Goal: Transaction & Acquisition: Purchase product/service

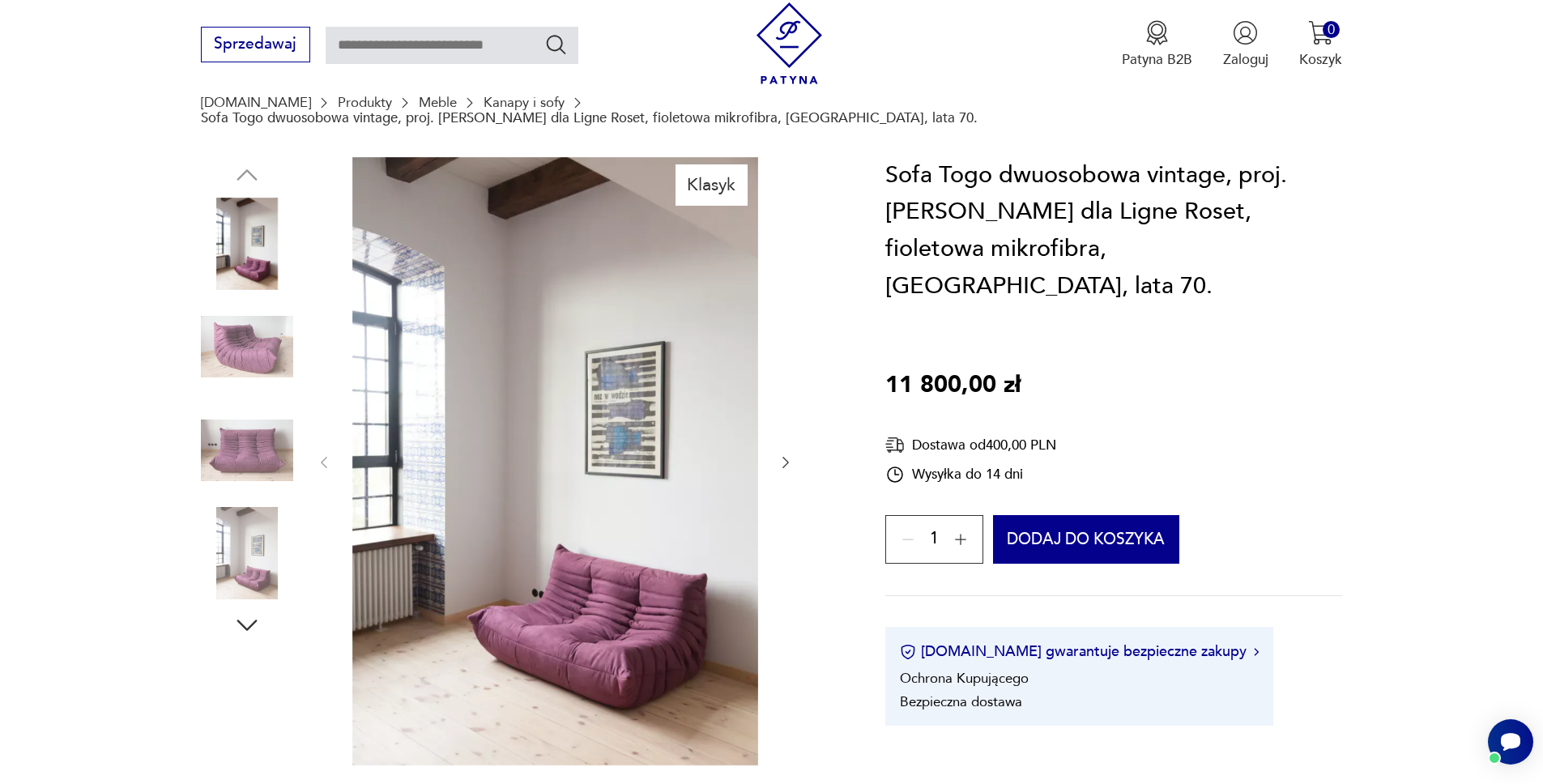
scroll to position [157, 0]
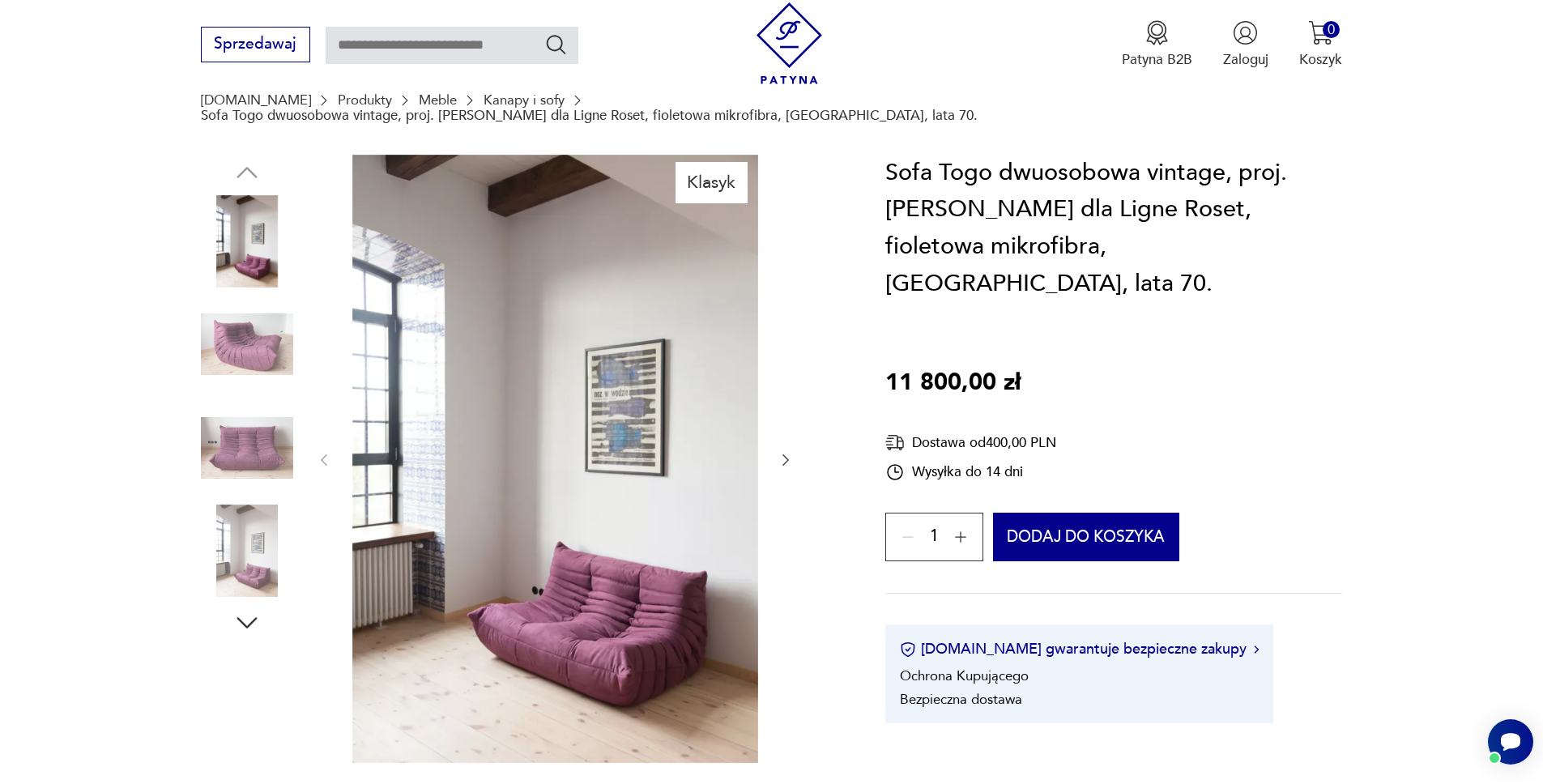
click at [256, 454] on img at bounding box center [247, 448] width 93 height 93
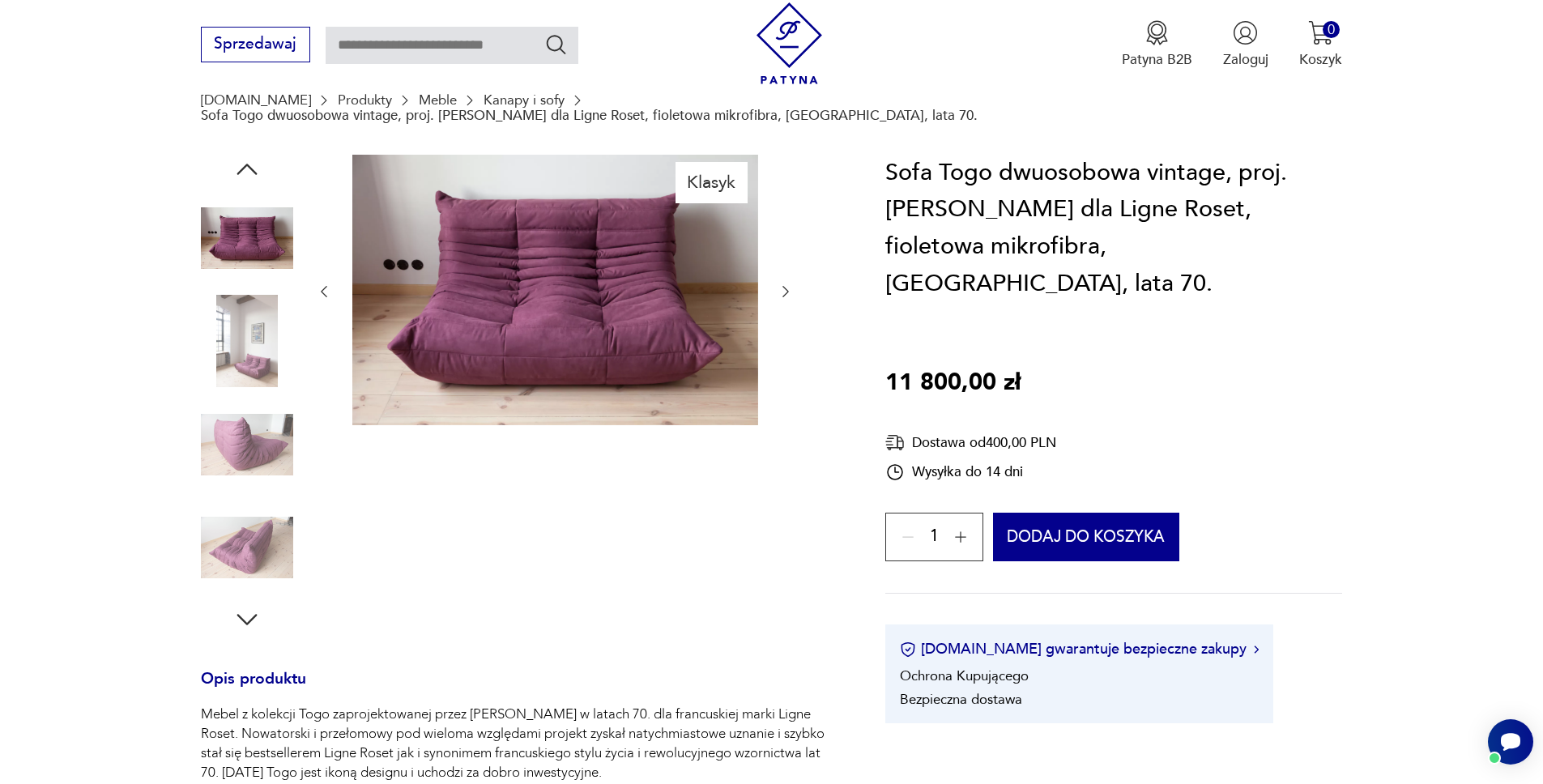
click at [238, 230] on img at bounding box center [247, 237] width 93 height 93
click at [241, 302] on img at bounding box center [247, 340] width 93 height 93
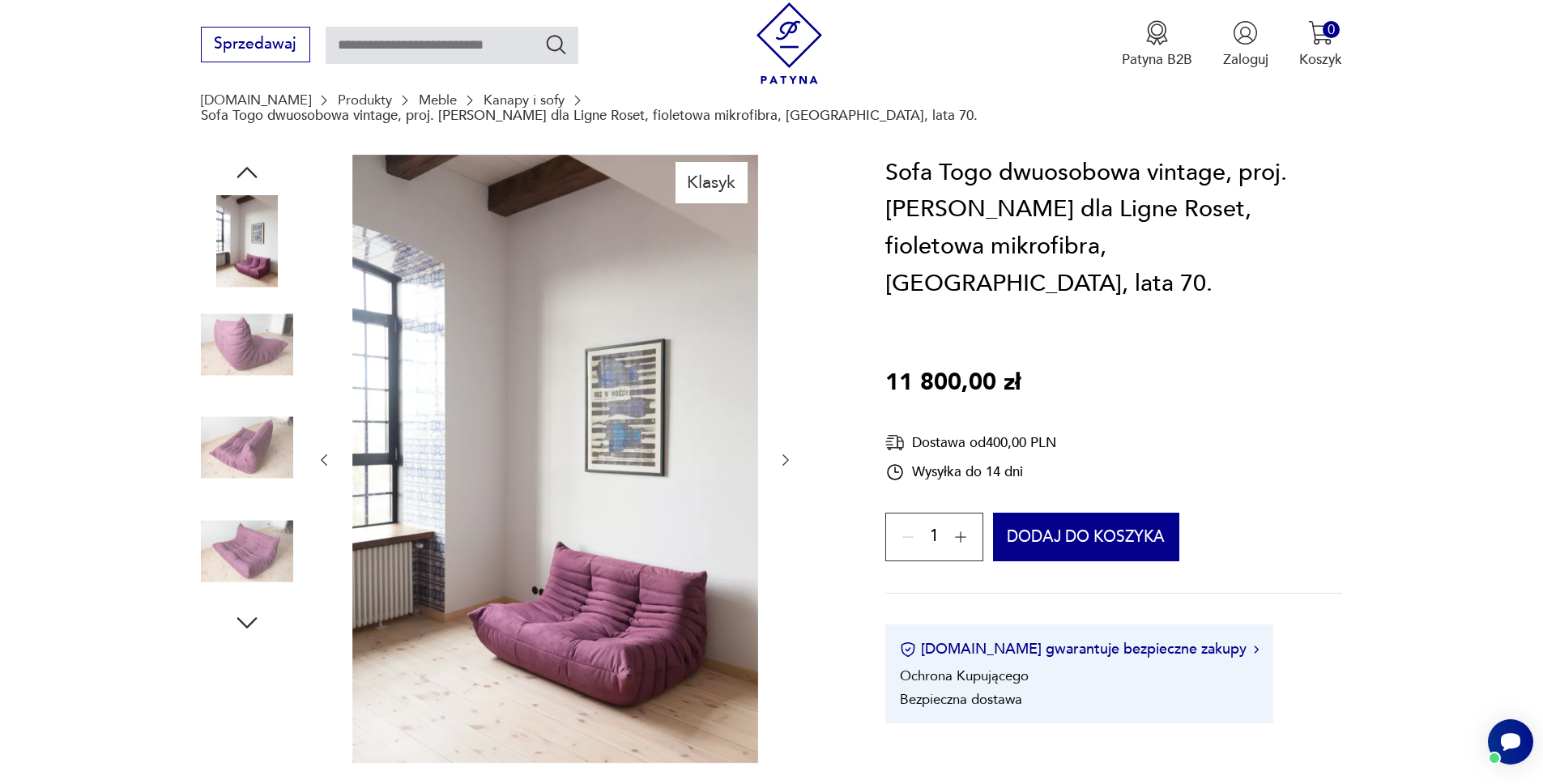
click at [240, 342] on img at bounding box center [247, 344] width 93 height 93
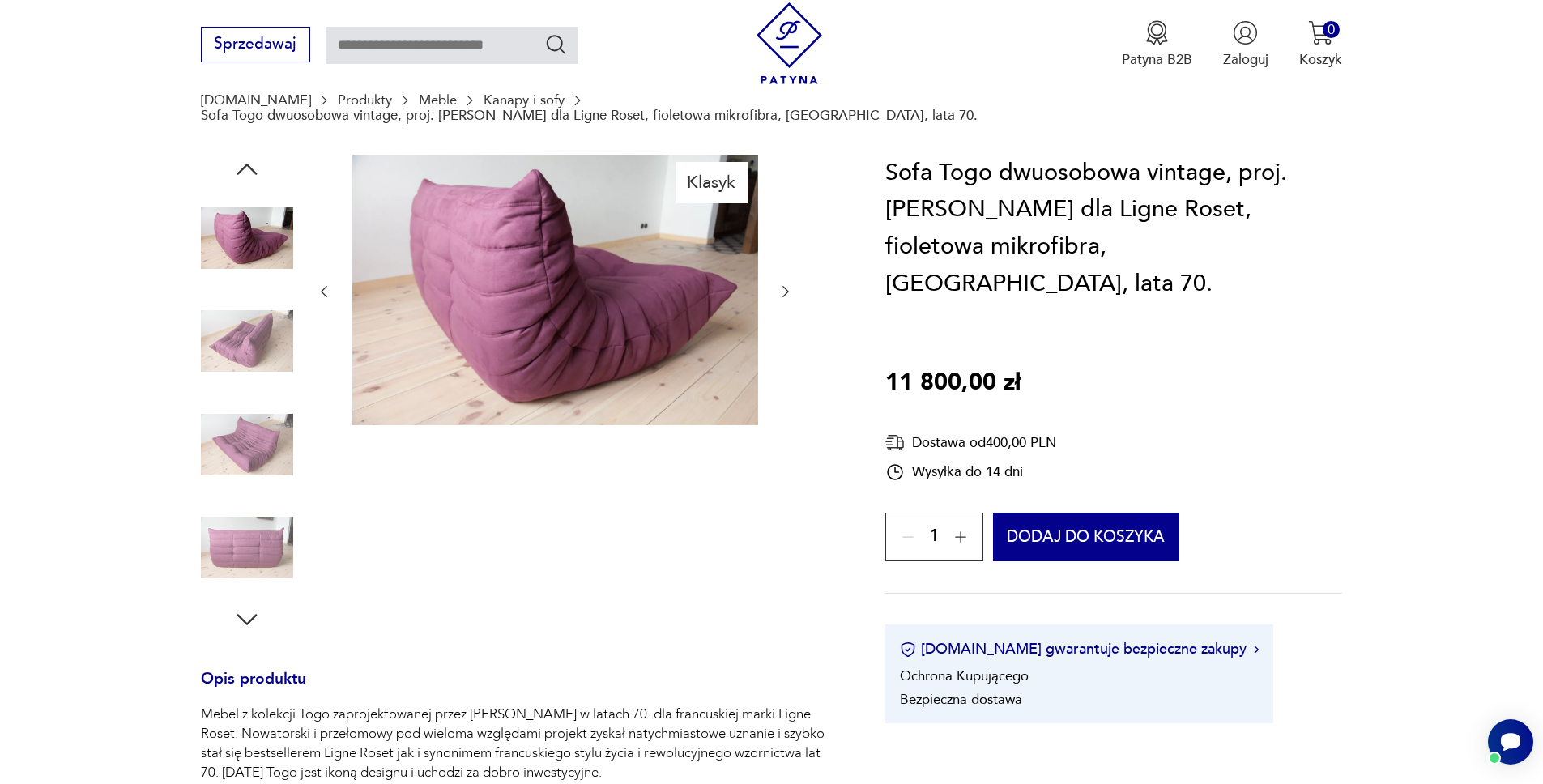
click at [248, 416] on img at bounding box center [247, 444] width 93 height 93
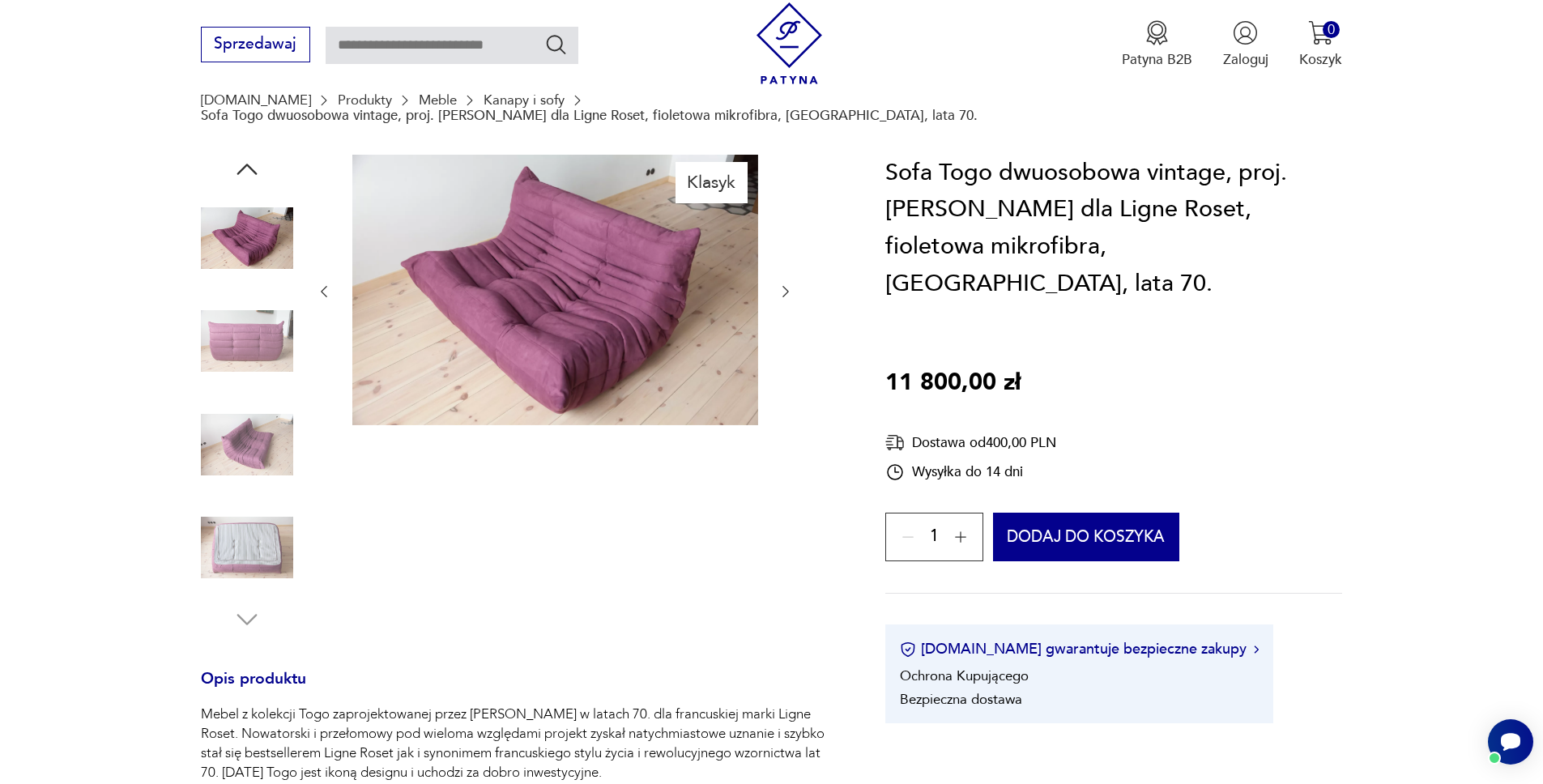
click at [248, 443] on img at bounding box center [247, 444] width 93 height 93
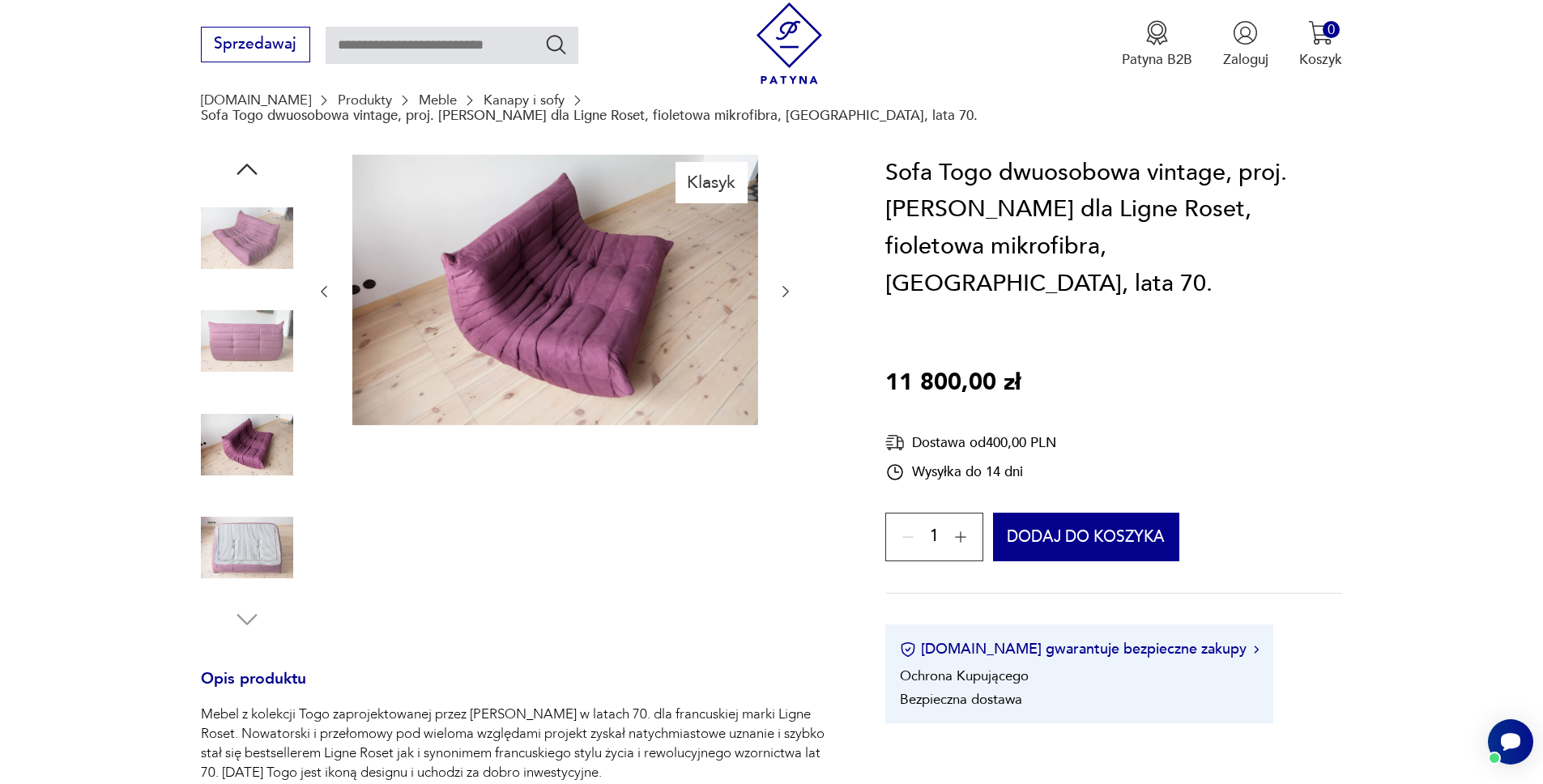
click at [248, 443] on img at bounding box center [247, 444] width 93 height 93
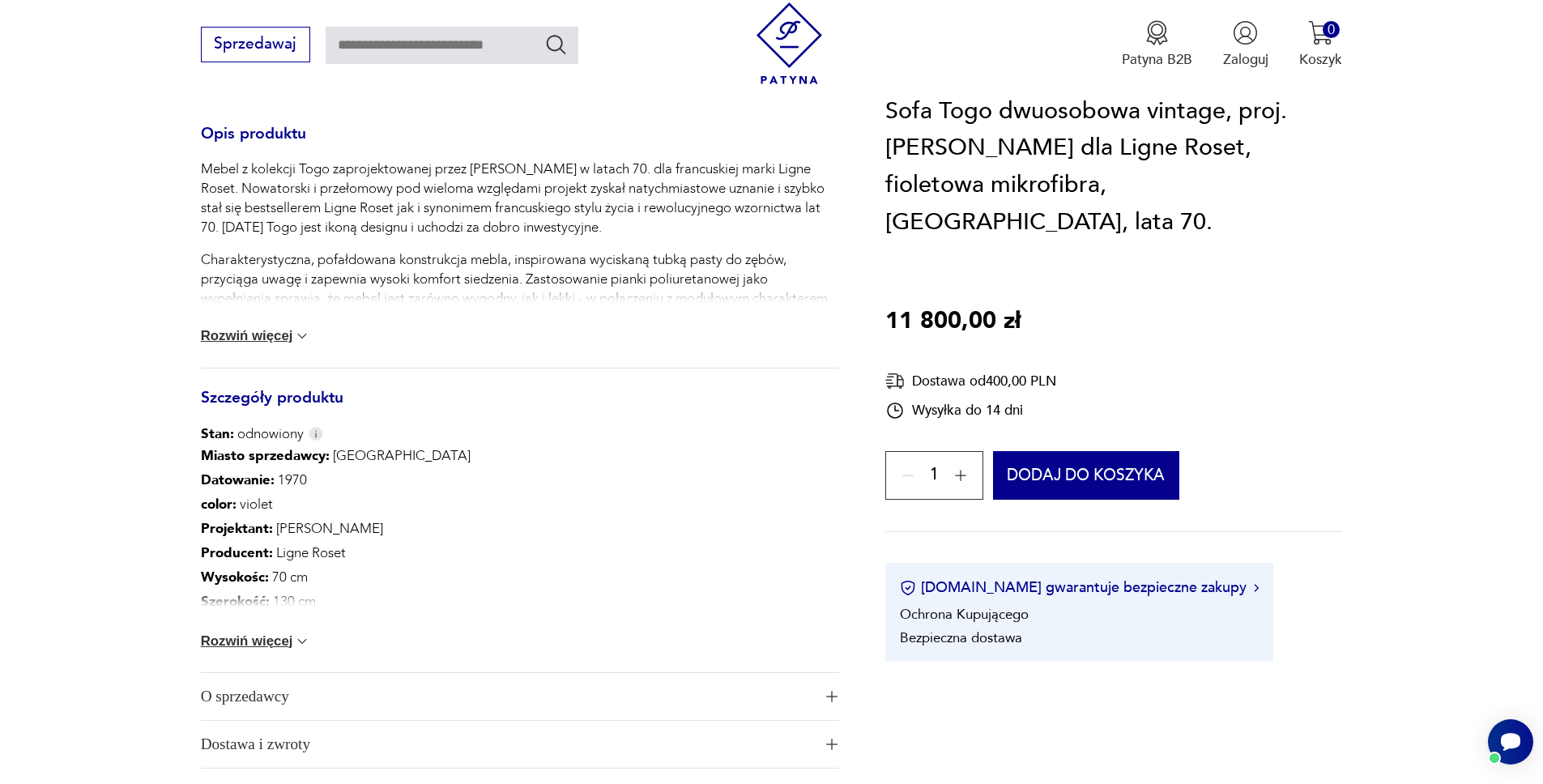
scroll to position [718, 0]
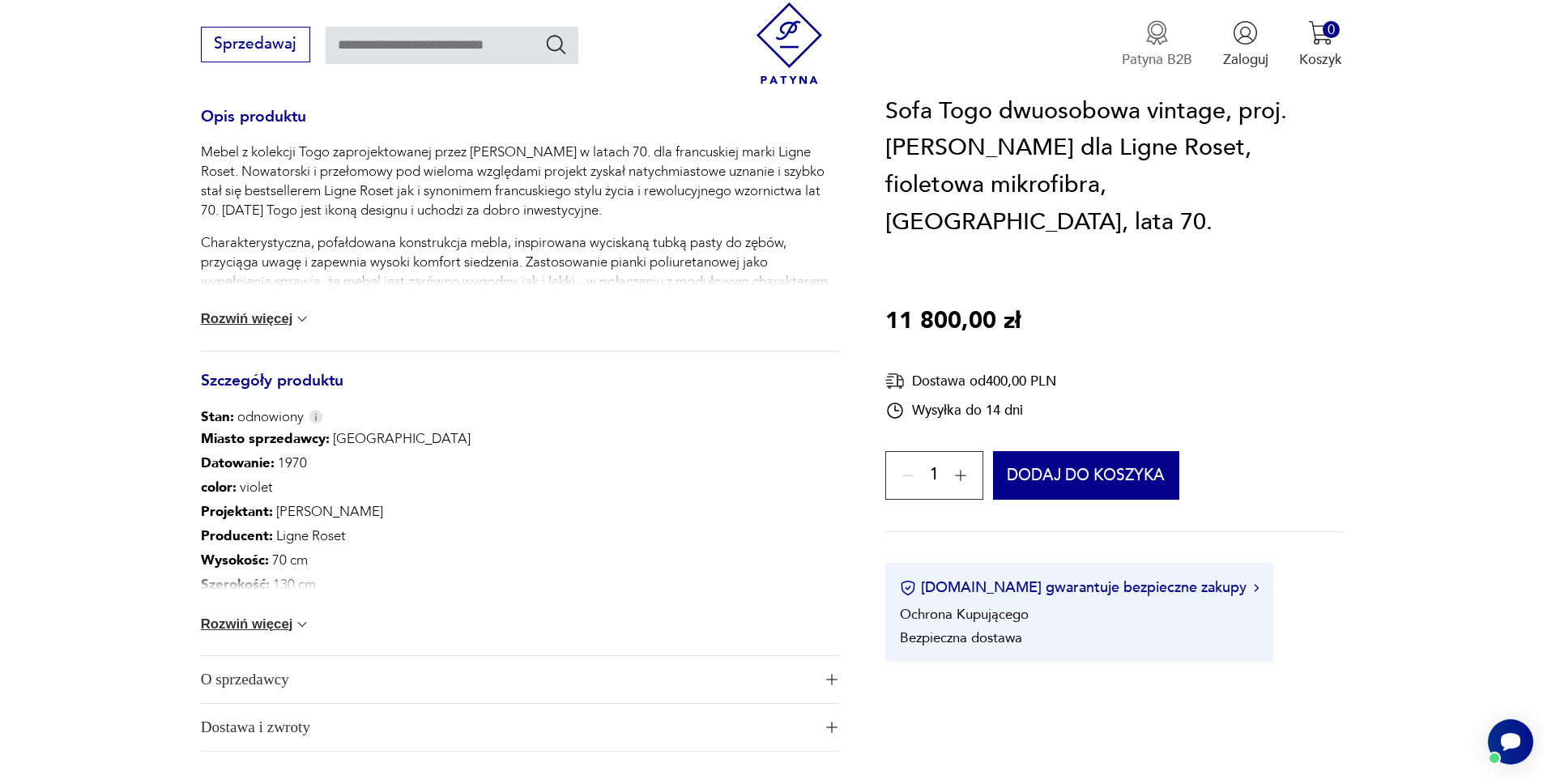
click at [1158, 44] on img "button" at bounding box center [1157, 32] width 25 height 25
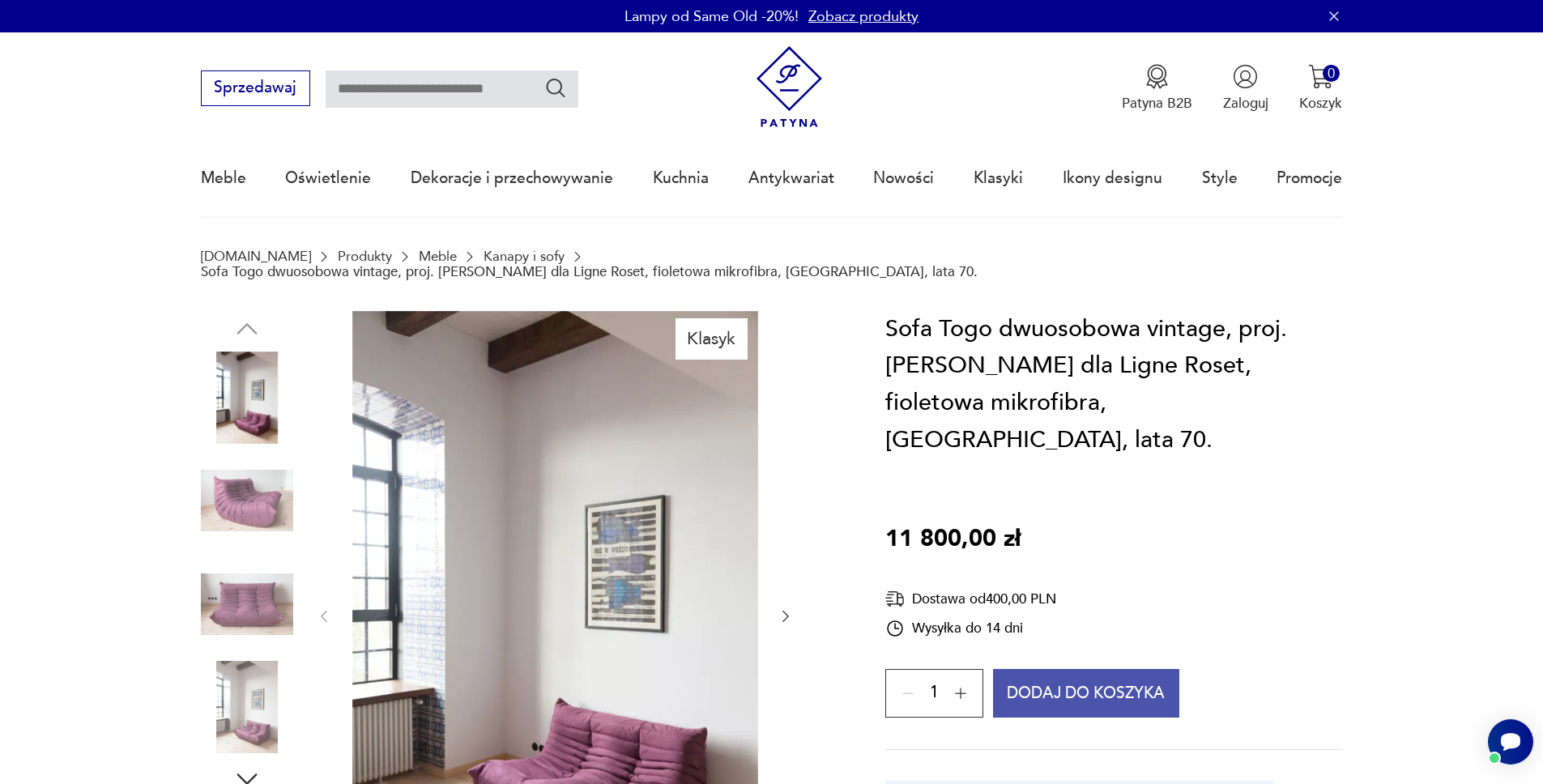
click at [1123, 668] on button "Dodaj do koszyka" at bounding box center [1086, 692] width 187 height 49
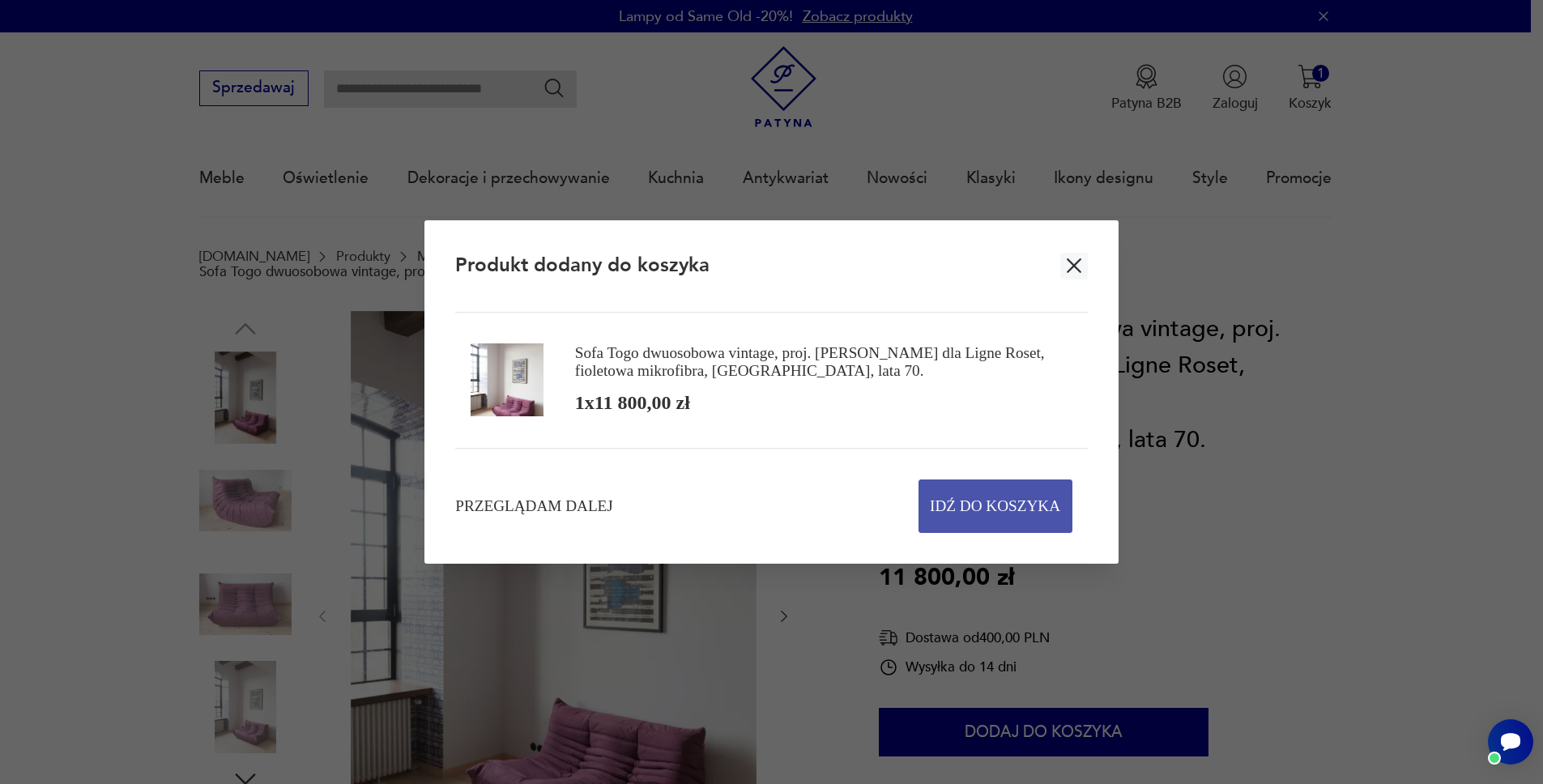
click at [998, 502] on span "Idź do koszyka" at bounding box center [995, 506] width 131 height 52
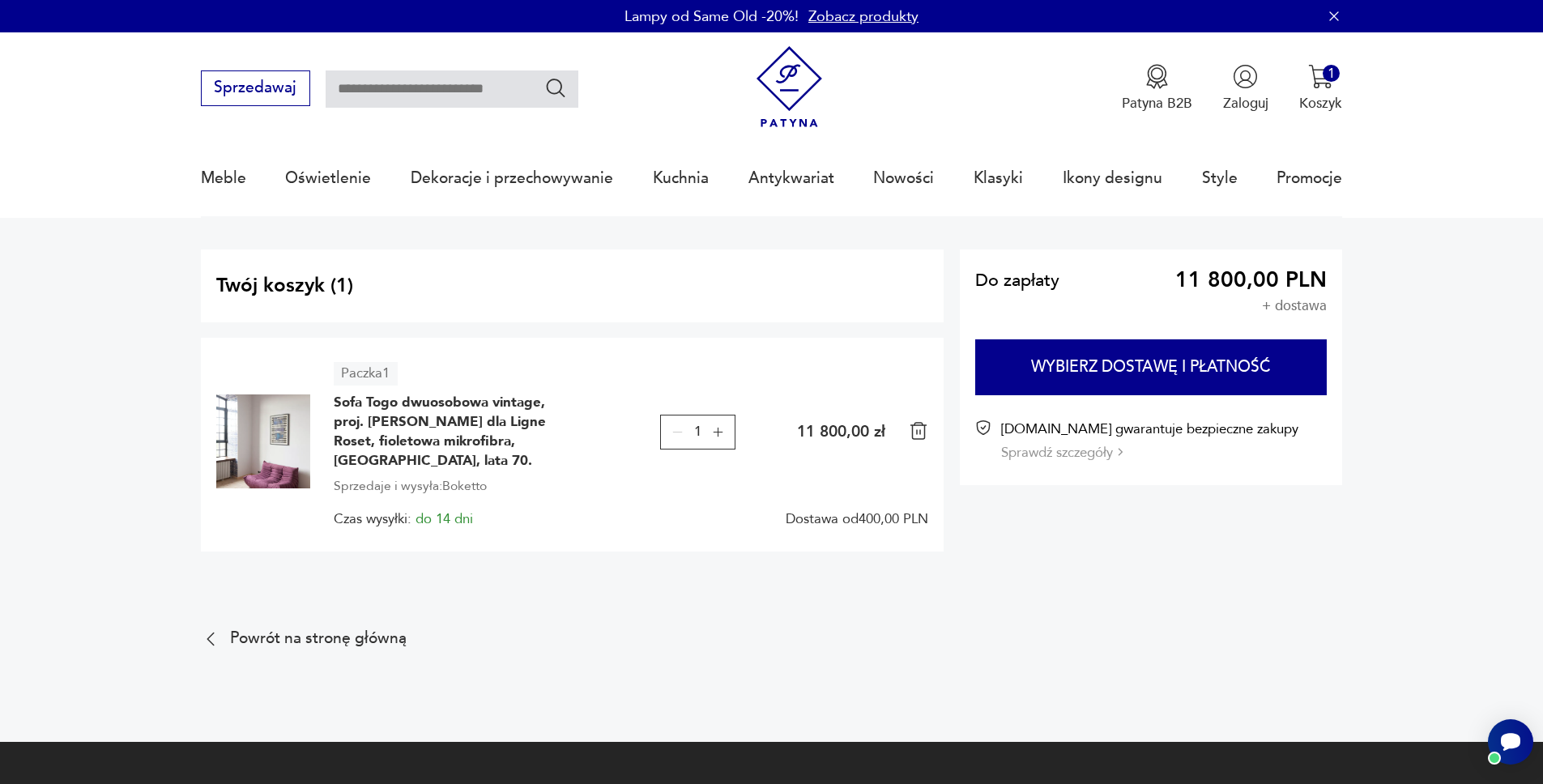
click at [1094, 453] on button "Sprawdź szczegóły" at bounding box center [1062, 452] width 122 height 19
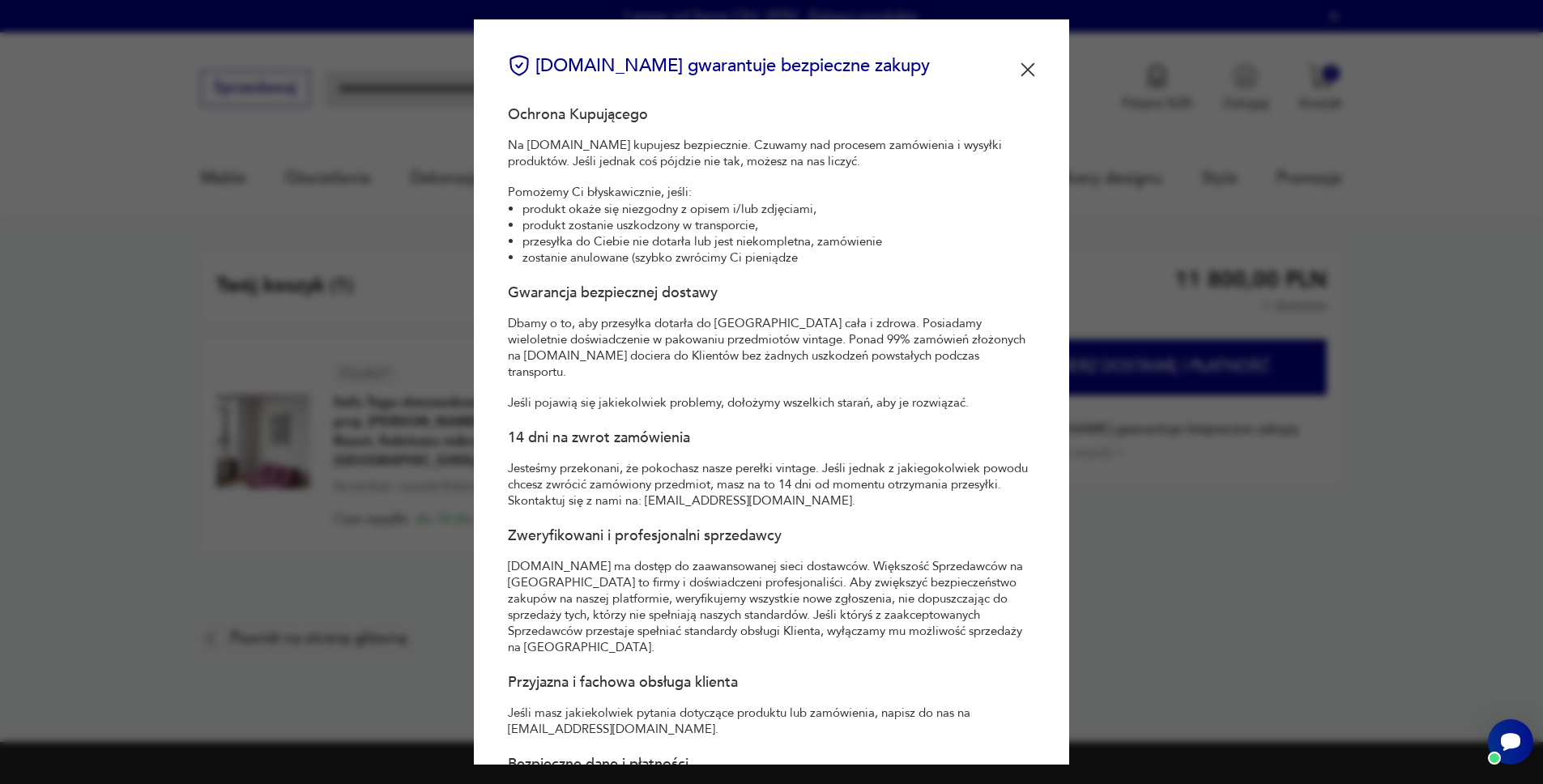
click at [1021, 65] on img at bounding box center [1028, 69] width 15 height 15
